Goal: Navigation & Orientation: Find specific page/section

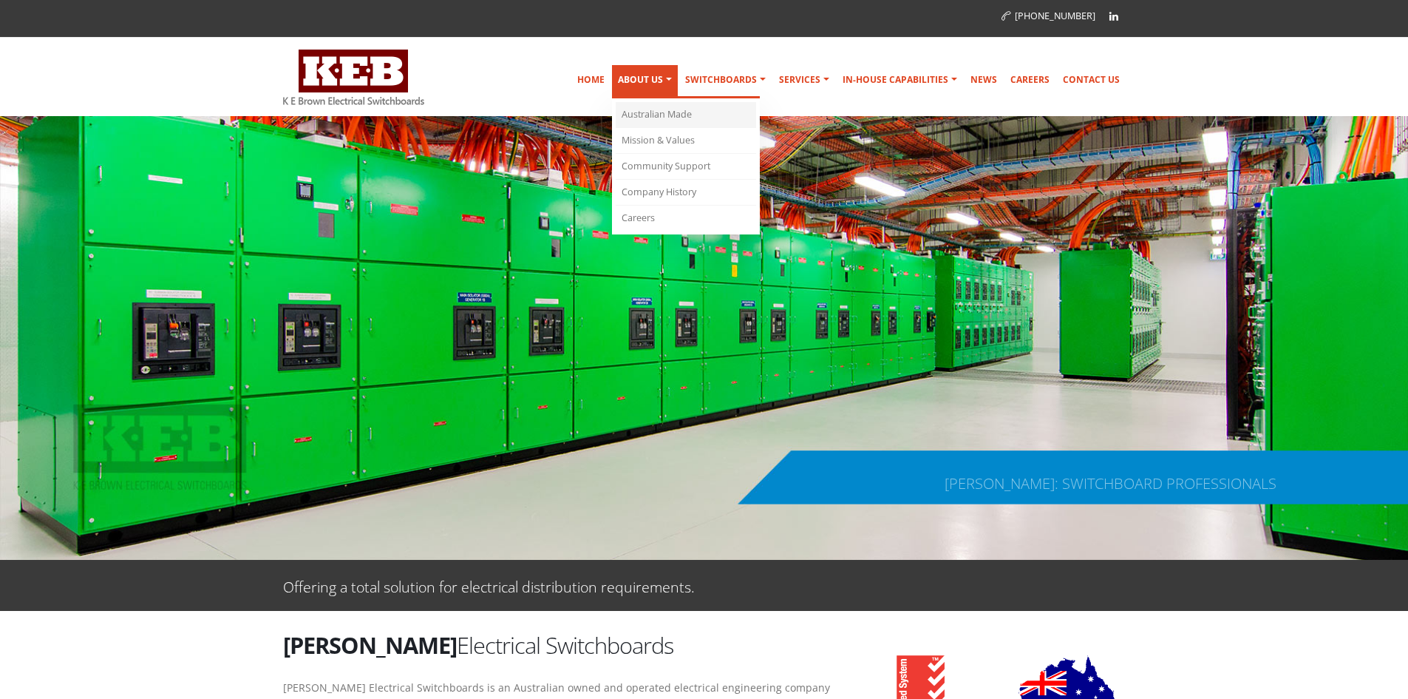
click at [634, 113] on link "Australian Made" at bounding box center [686, 115] width 140 height 26
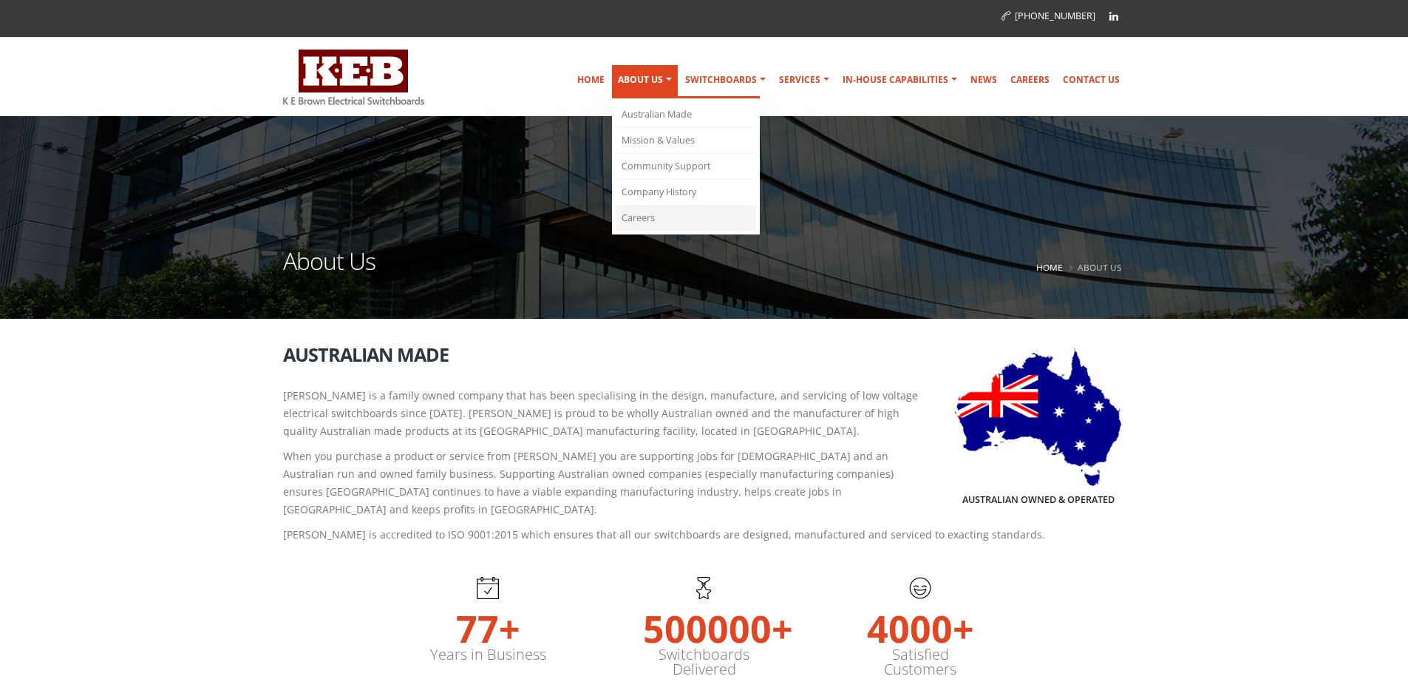
click at [634, 222] on link "Careers" at bounding box center [686, 218] width 140 height 25
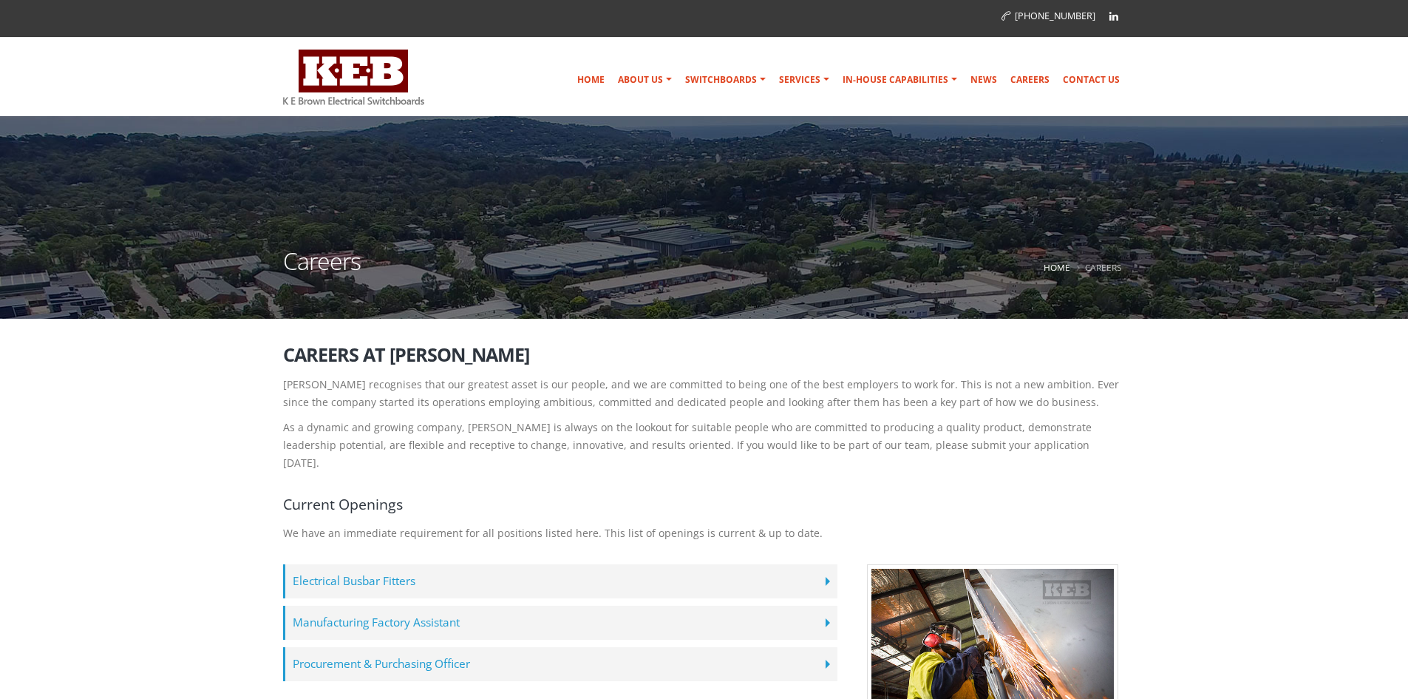
scroll to position [74, 0]
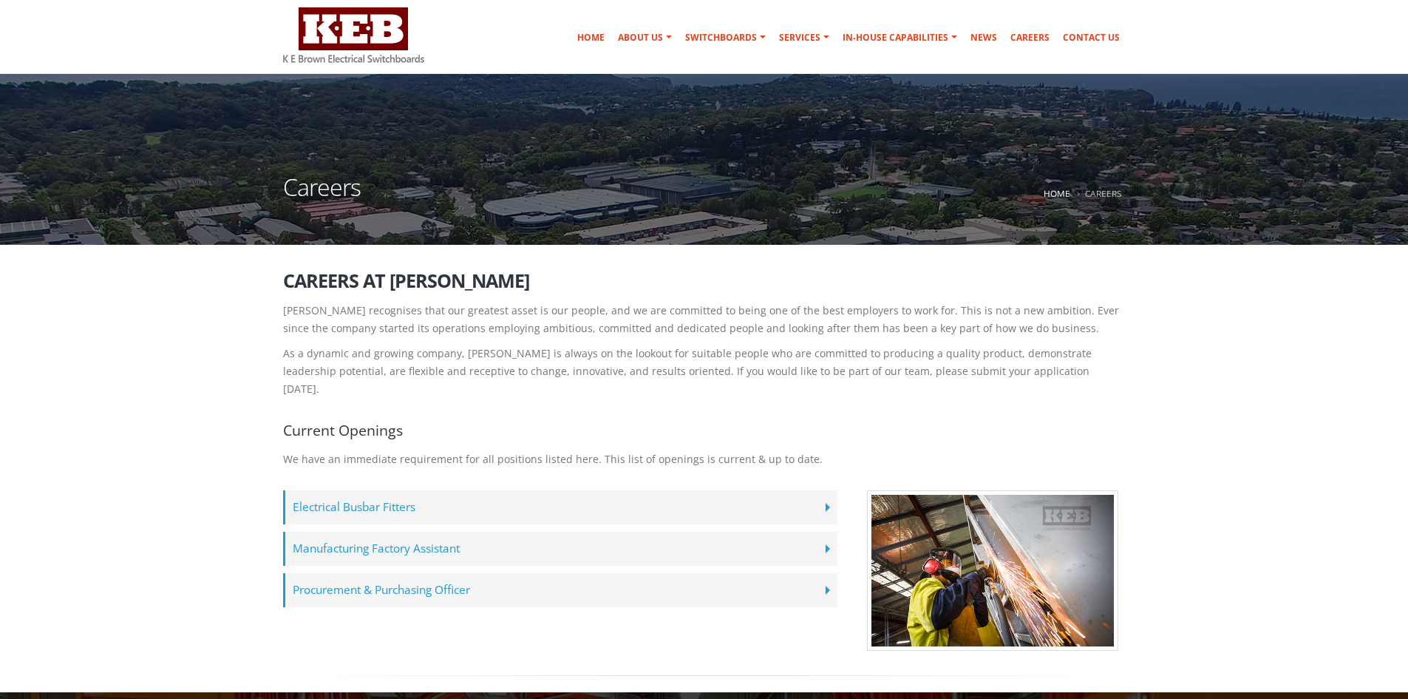
click at [831, 574] on label "Procurement & Purchasing Officer" at bounding box center [560, 590] width 554 height 34
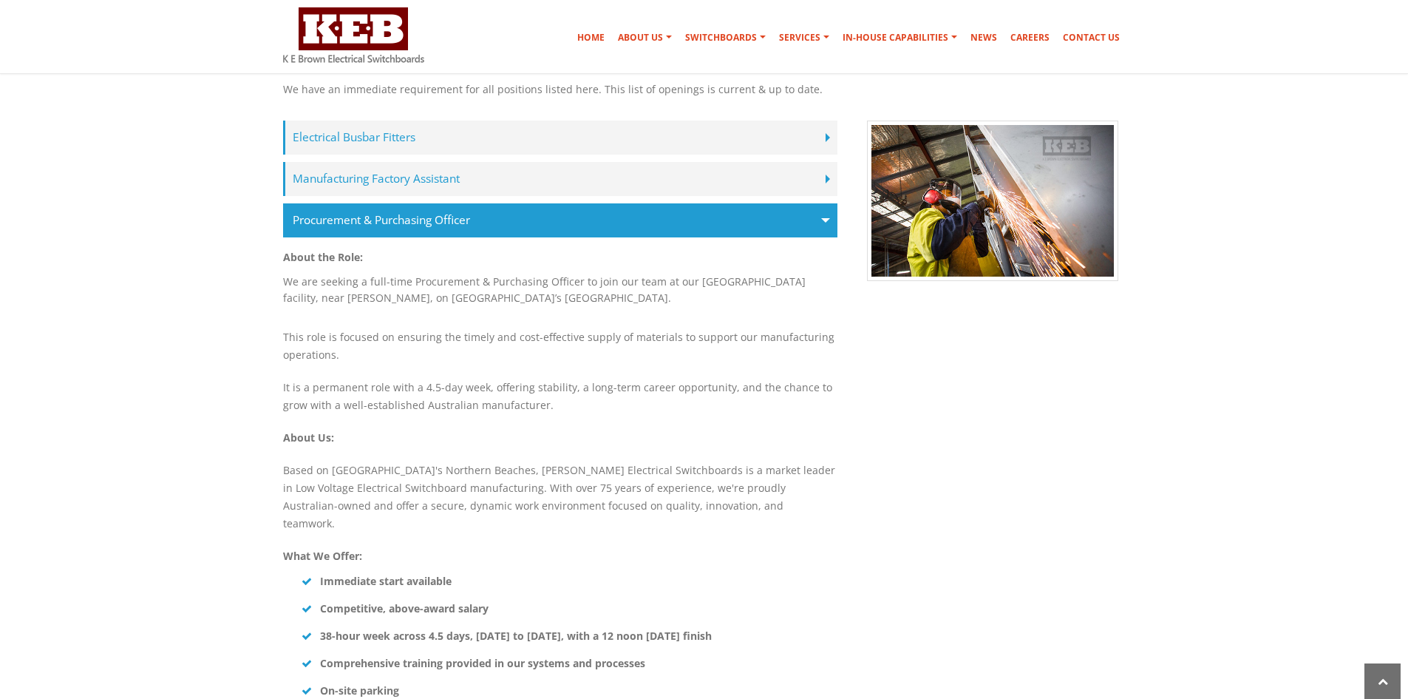
scroll to position [148, 0]
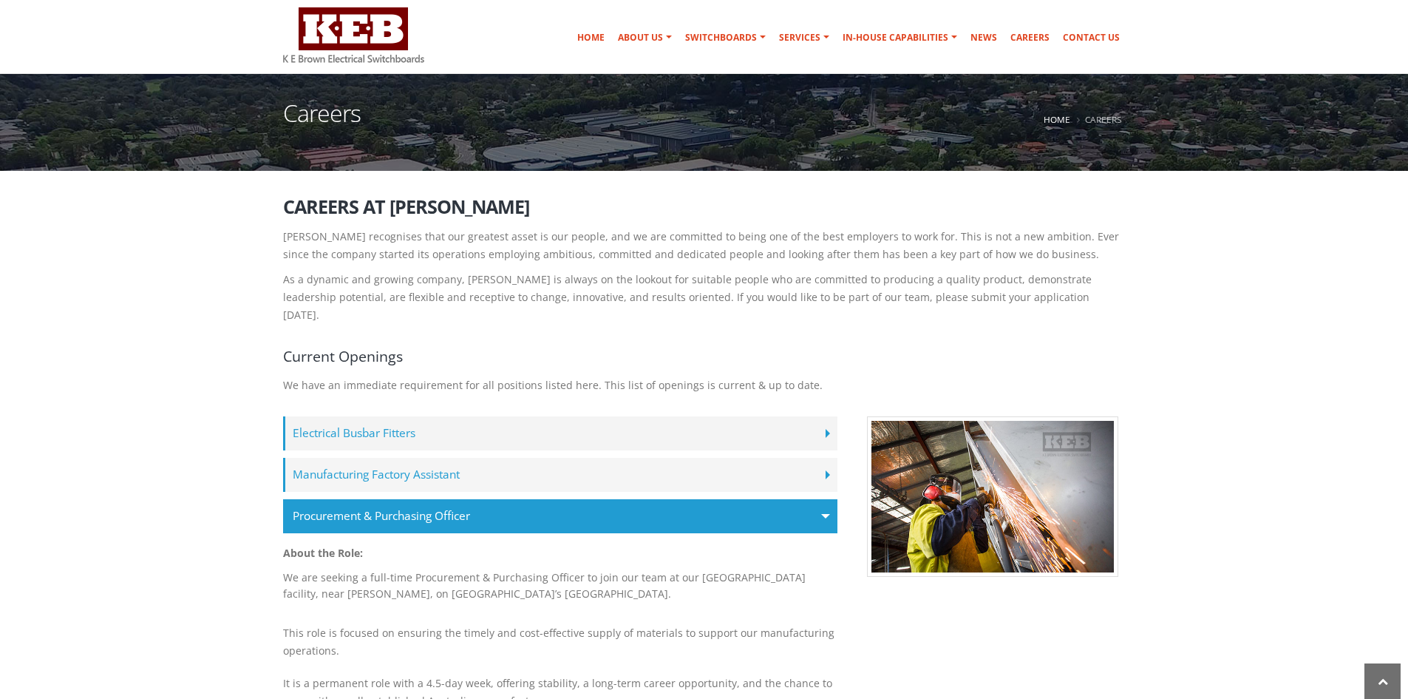
click at [812, 458] on label "Manufacturing Factory Assistant" at bounding box center [560, 475] width 554 height 34
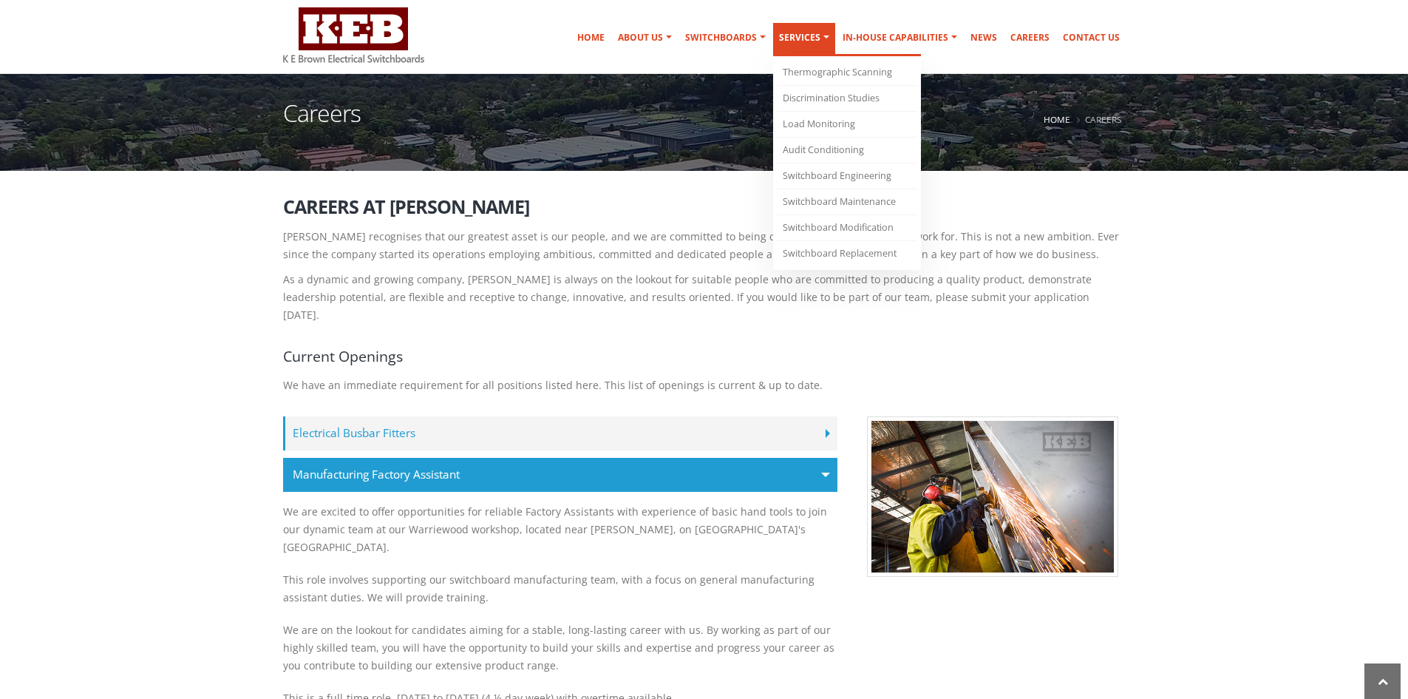
click at [797, 45] on link "Services" at bounding box center [804, 39] width 62 height 33
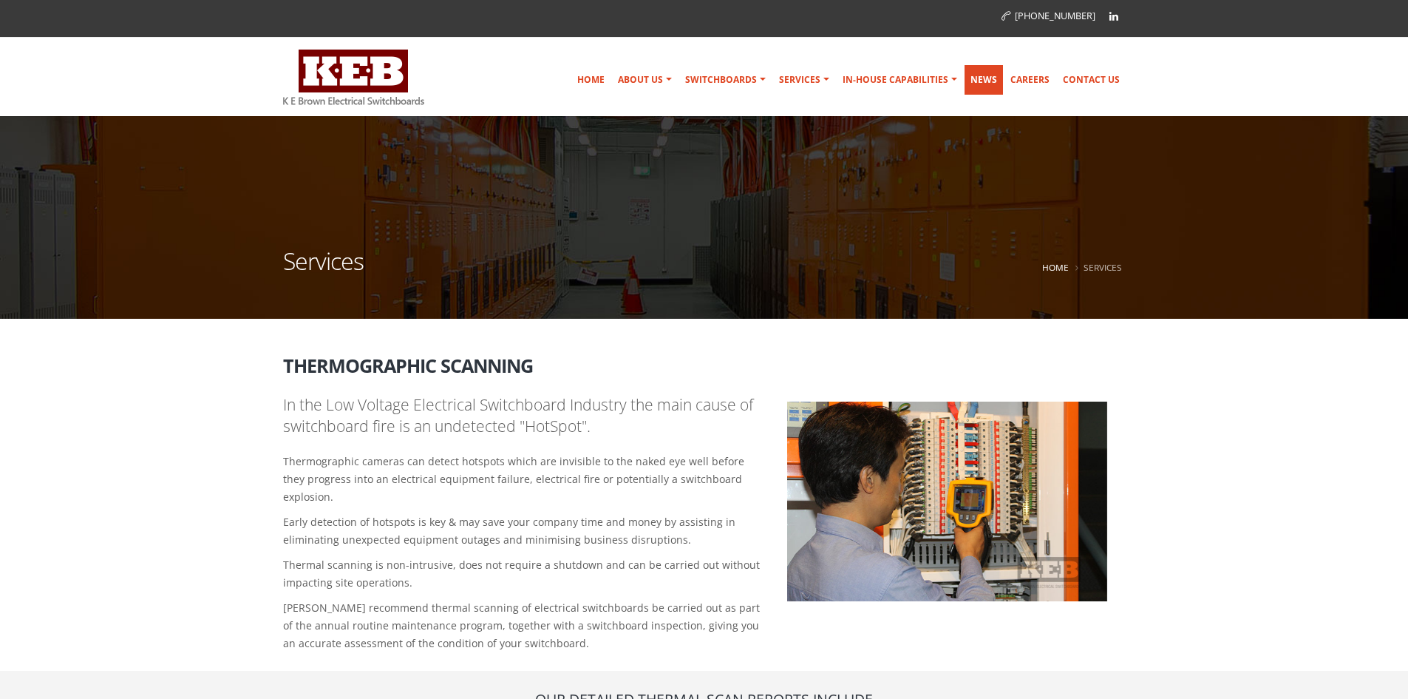
click at [983, 82] on link "News" at bounding box center [984, 80] width 38 height 30
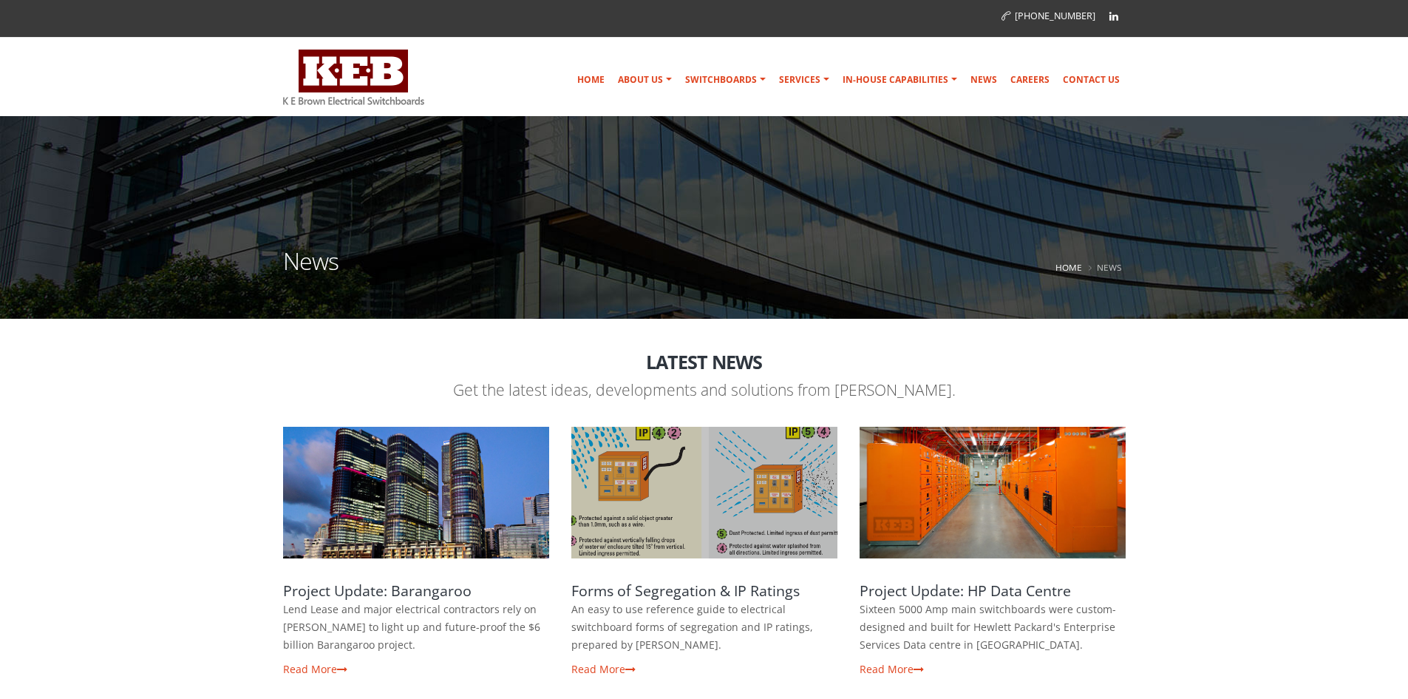
scroll to position [222, 0]
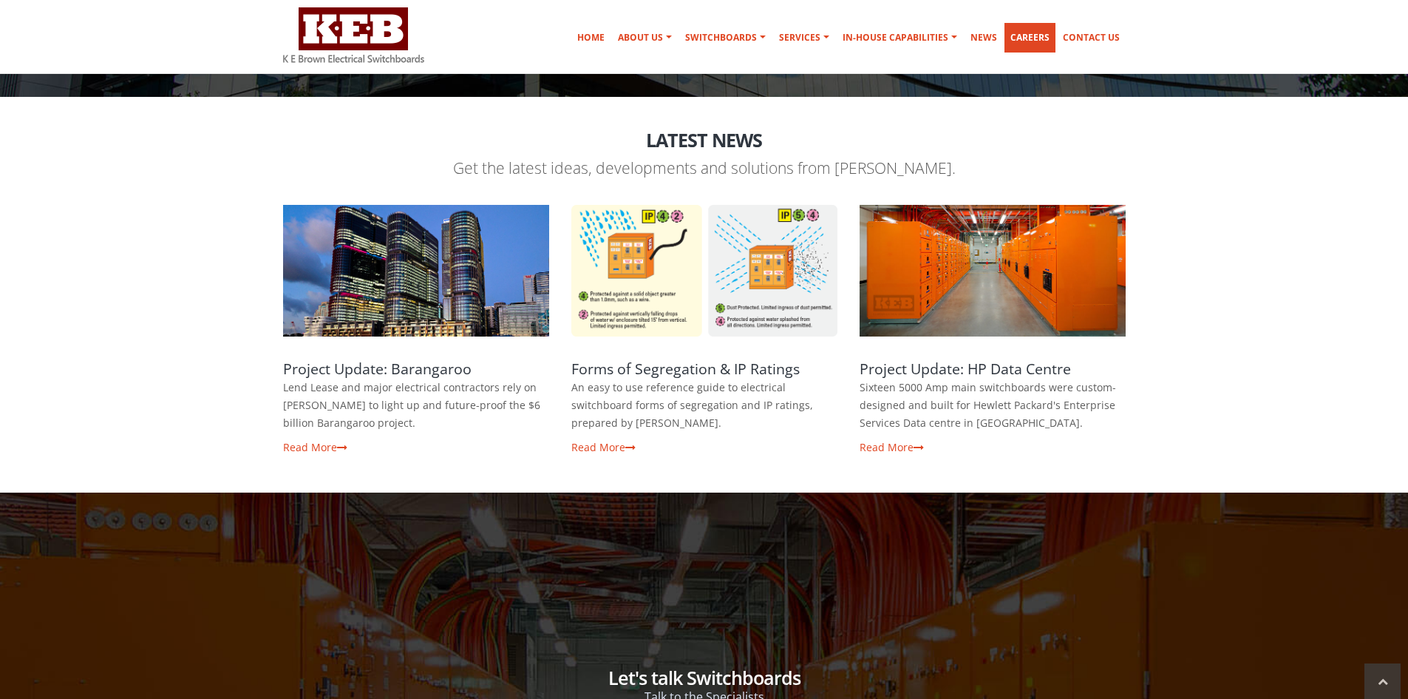
click at [1038, 32] on link "Careers" at bounding box center [1030, 38] width 51 height 30
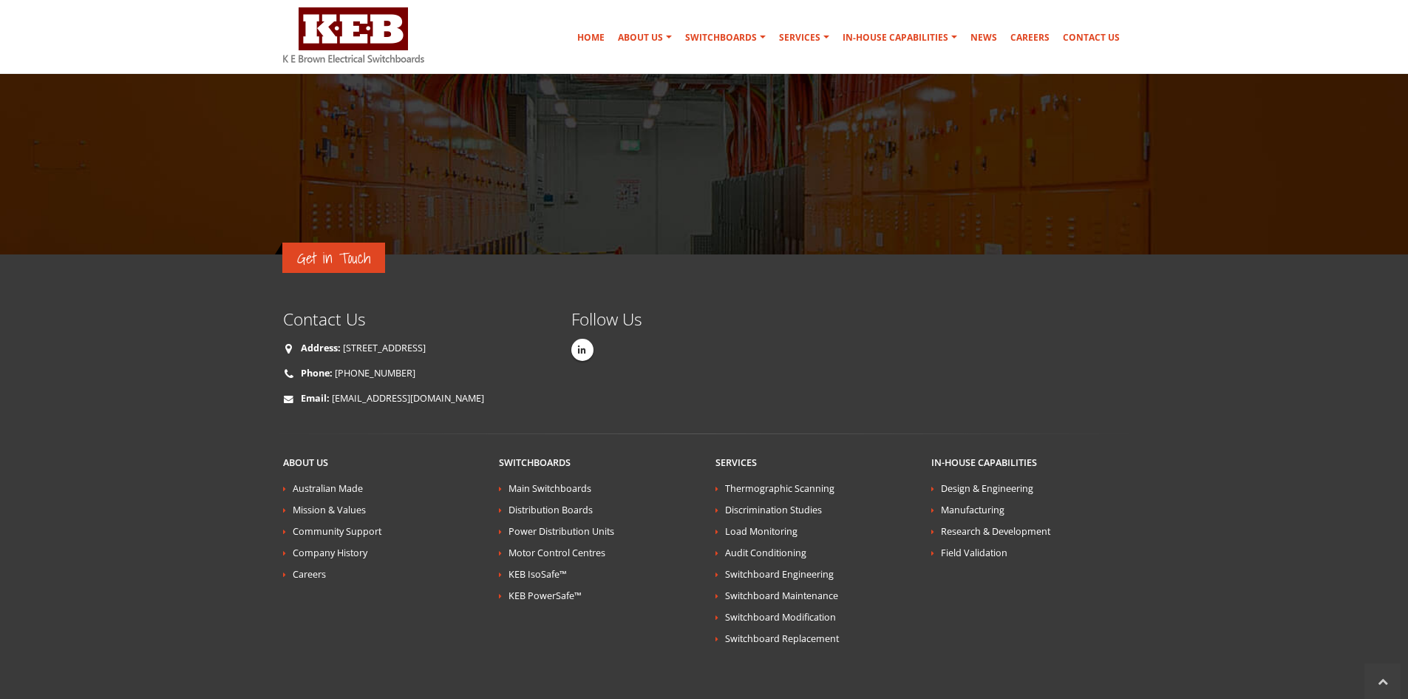
scroll to position [1092, 0]
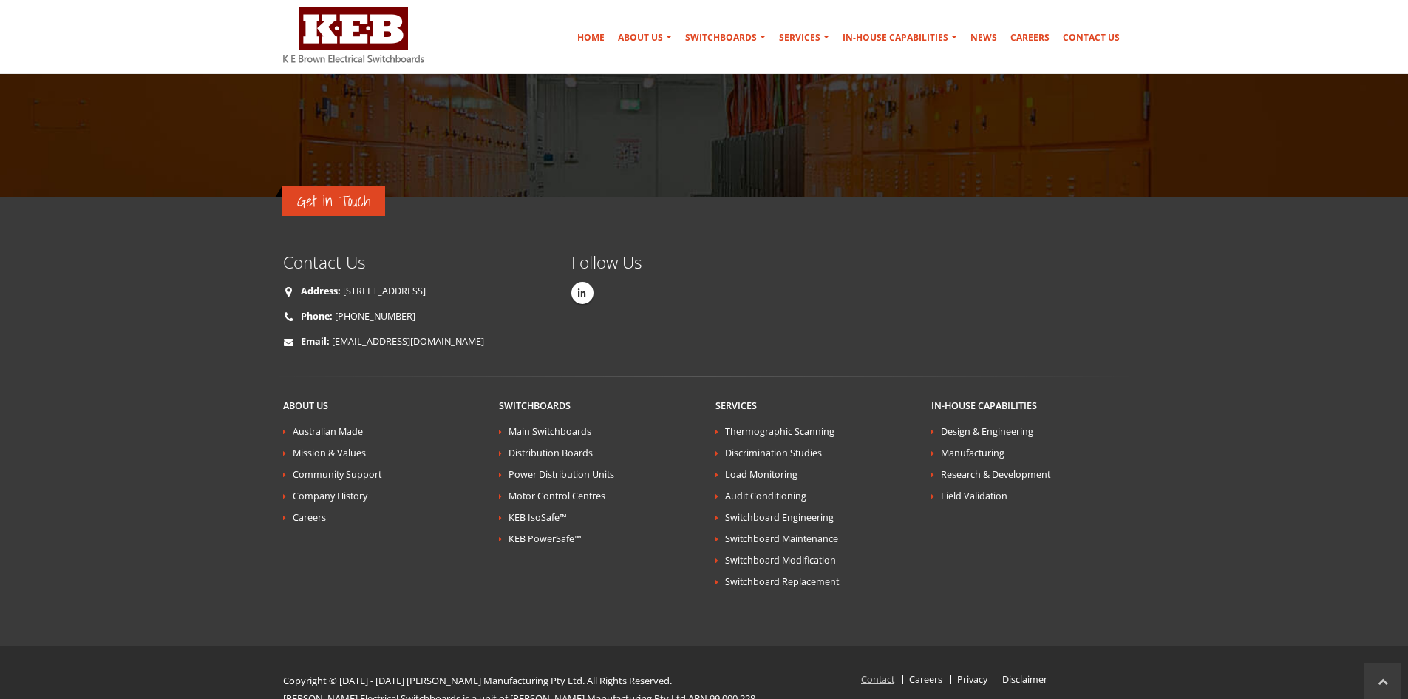
click at [864, 673] on link "Contact" at bounding box center [877, 679] width 33 height 13
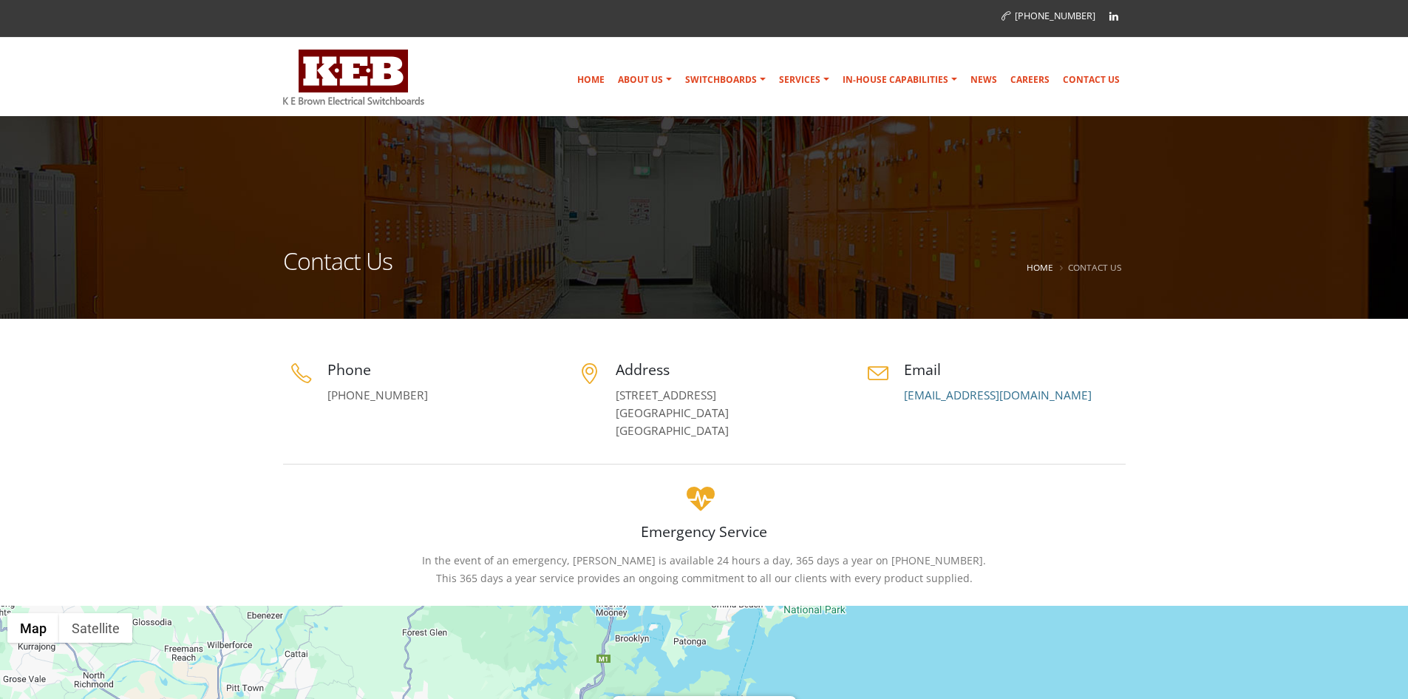
scroll to position [222, 0]
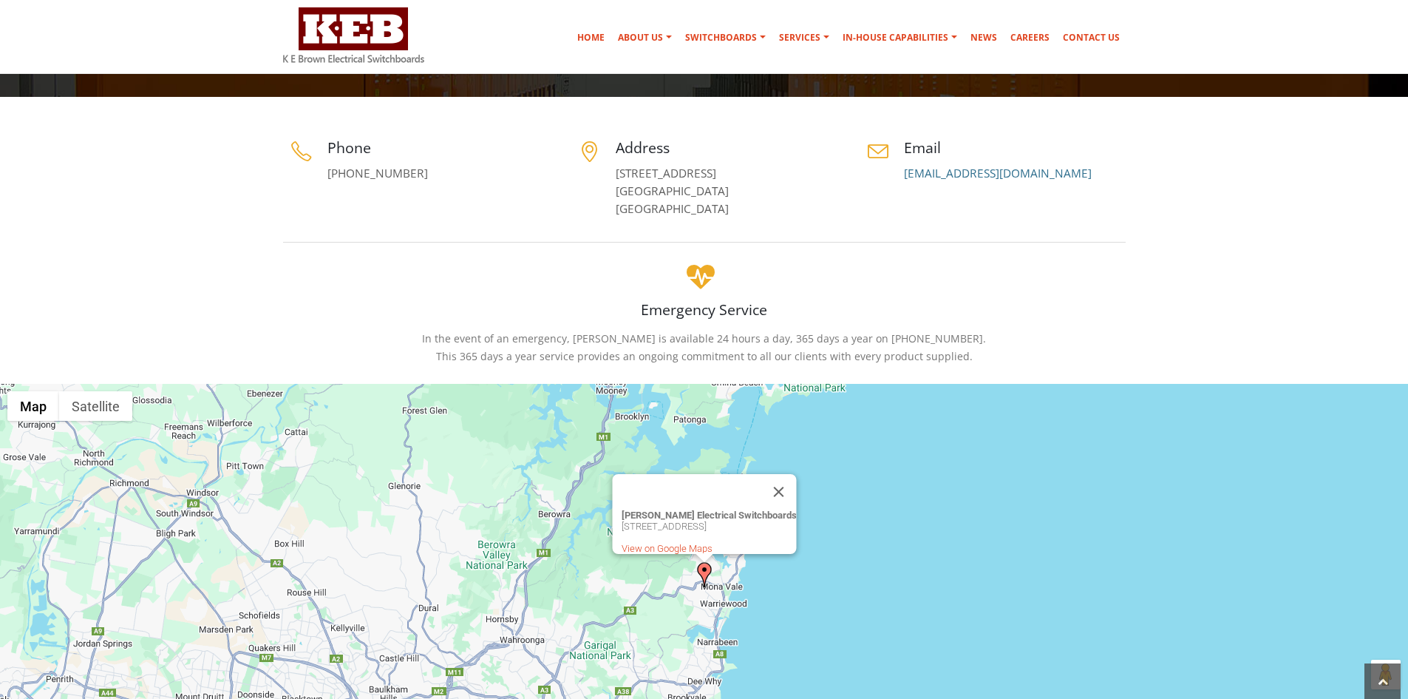
click at [702, 571] on img at bounding box center [704, 574] width 15 height 25
click at [651, 544] on link "View on Google Maps" at bounding box center [666, 548] width 91 height 11
